Goal: Use online tool/utility: Utilize a website feature to perform a specific function

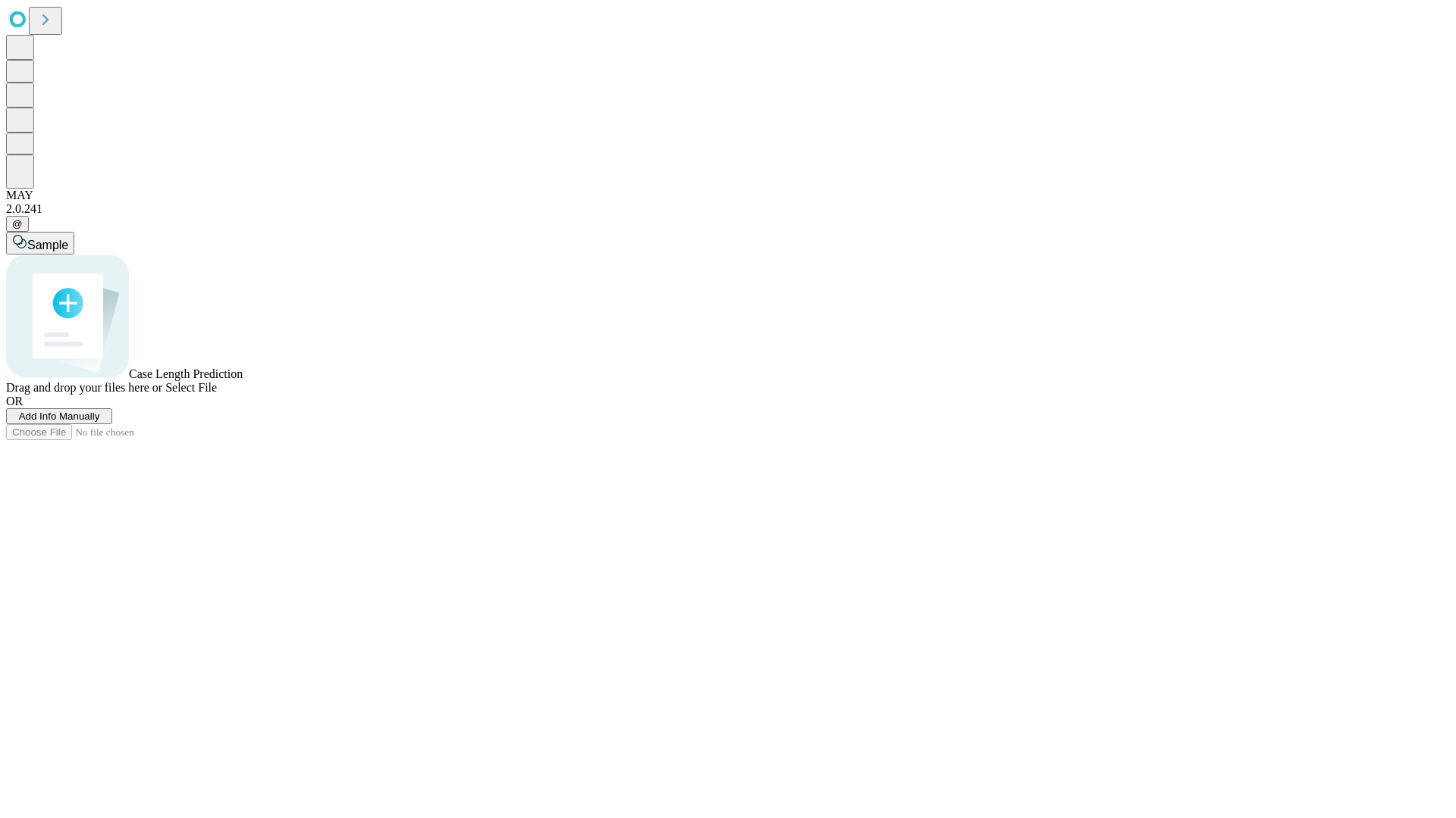
click at [100, 422] on span "Add Info Manually" at bounding box center [59, 416] width 81 height 12
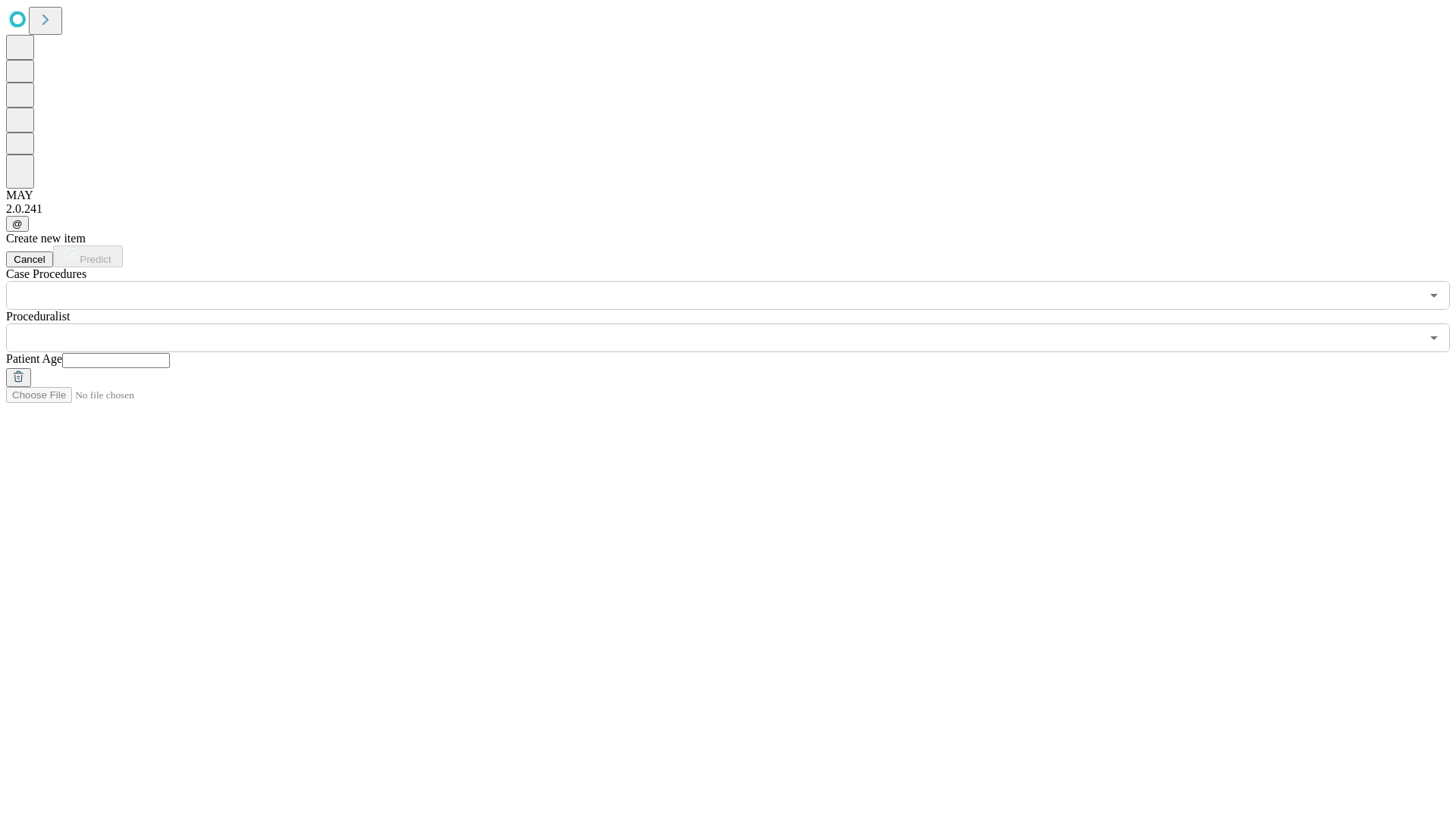
click at [170, 353] on input "text" at bounding box center [116, 360] width 108 height 15
type input "**"
click at [738, 324] on input "text" at bounding box center [713, 338] width 1415 height 29
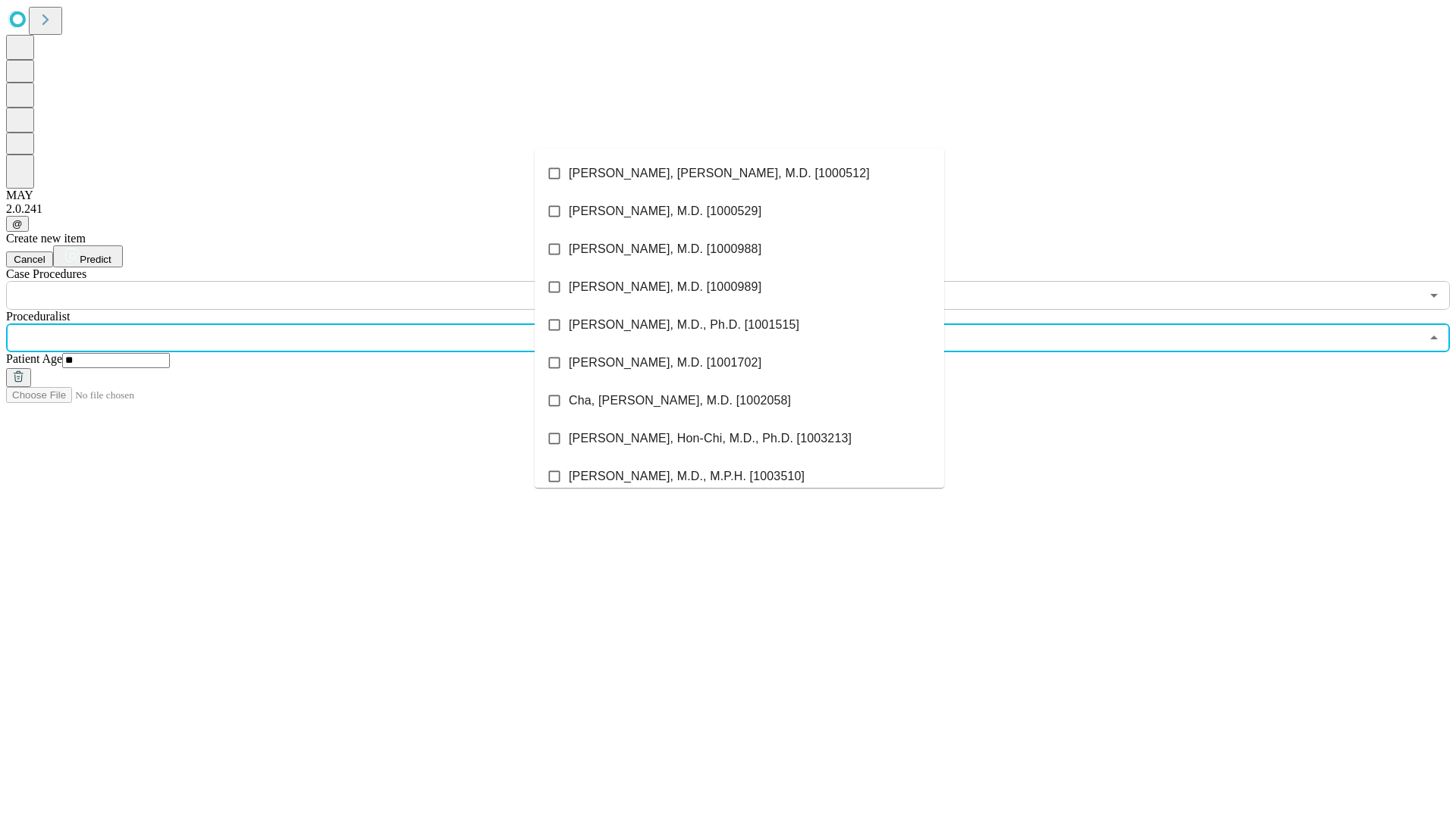
click at [739, 174] on li "[PERSON_NAME], [PERSON_NAME], M.D. [1000512]" at bounding box center [739, 174] width 410 height 38
click at [319, 281] on input "text" at bounding box center [713, 295] width 1415 height 29
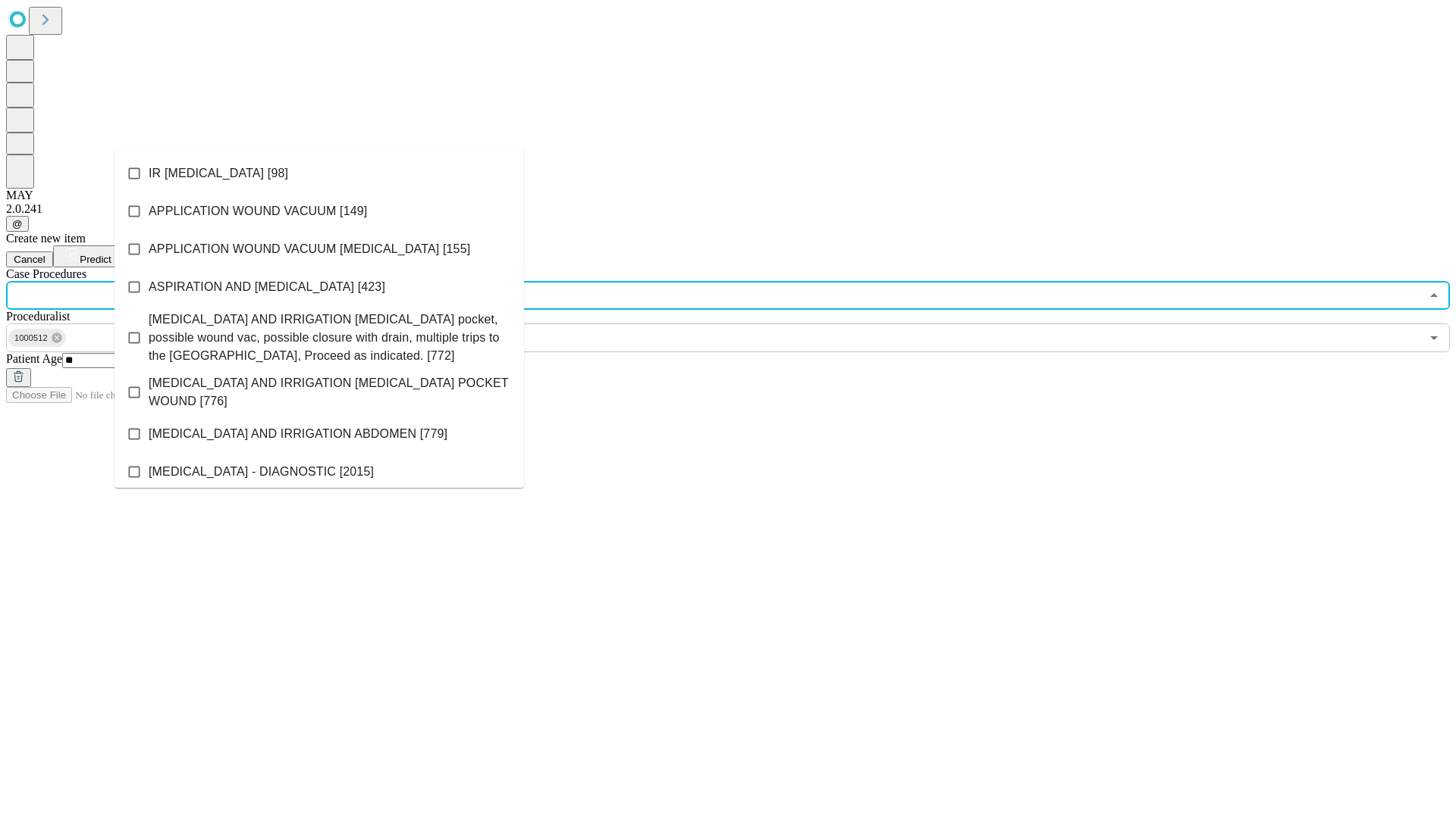
click at [320, 174] on li "IR [MEDICAL_DATA] [98]" at bounding box center [319, 174] width 410 height 38
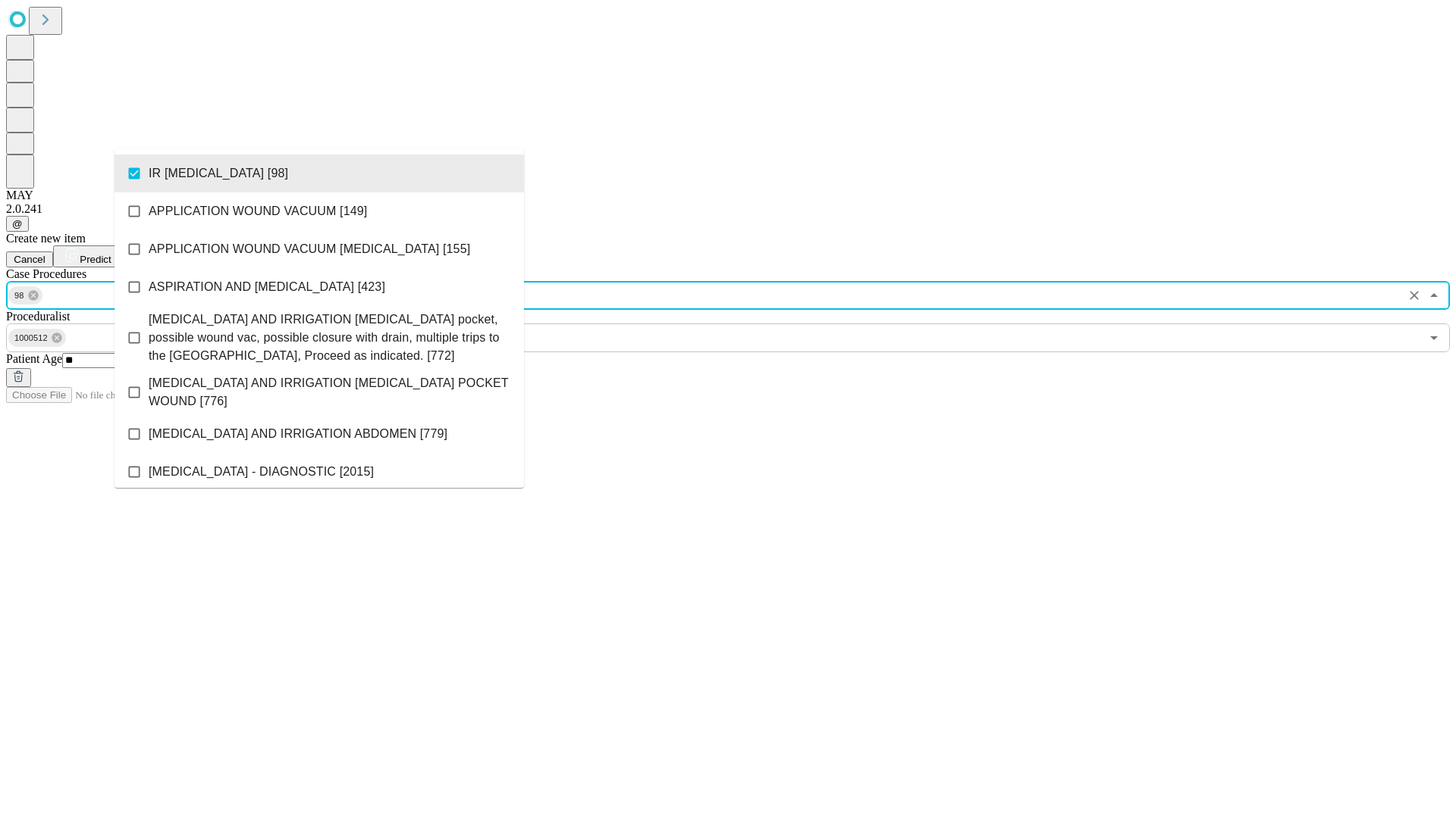
click at [111, 254] on span "Predict" at bounding box center [95, 259] width 32 height 12
